Goal: Information Seeking & Learning: Learn about a topic

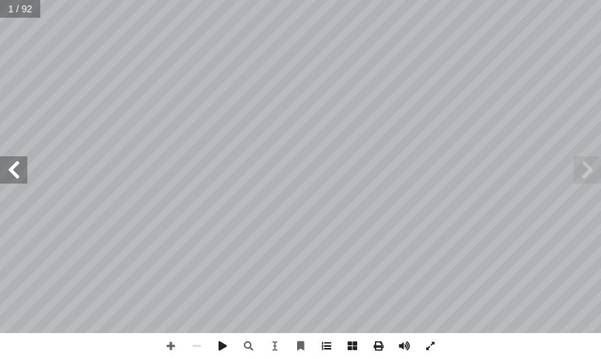
click at [307, 345] on span at bounding box center [327, 346] width 26 height 26
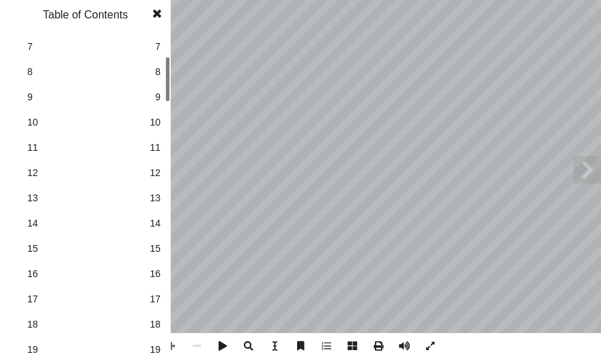
click at [159, 298] on span "17" at bounding box center [155, 299] width 11 height 14
click at [155, 14] on span at bounding box center [157, 13] width 25 height 27
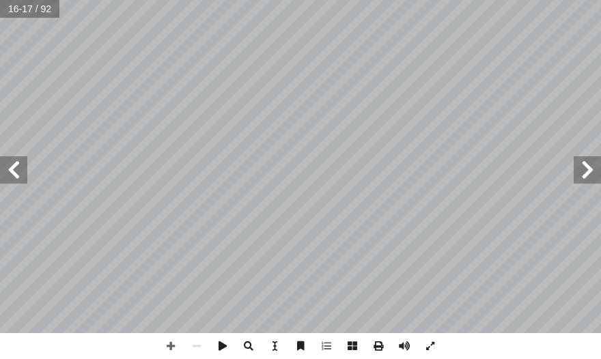
click at [307, 171] on span at bounding box center [587, 169] width 27 height 27
click at [168, 342] on span at bounding box center [171, 346] width 26 height 26
click at [9, 169] on span at bounding box center [13, 169] width 27 height 27
click at [196, 351] on span at bounding box center [197, 346] width 26 height 26
